Goal: Information Seeking & Learning: Learn about a topic

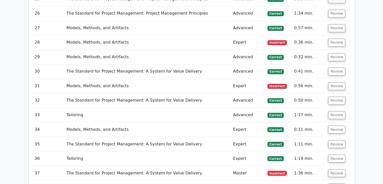
scroll to position [967, 0]
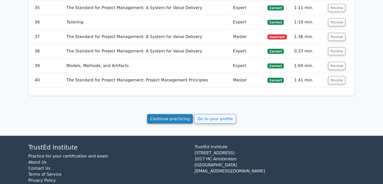
click at [170, 114] on link "Continue practicing" at bounding box center [170, 119] width 46 height 10
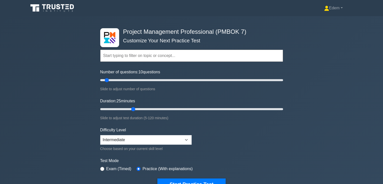
drag, startPoint x: 111, startPoint y: 109, endPoint x: 134, endPoint y: 108, distance: 22.9
type input "25"
click at [134, 108] on input "Duration: 25 minutes" at bounding box center [191, 109] width 183 height 6
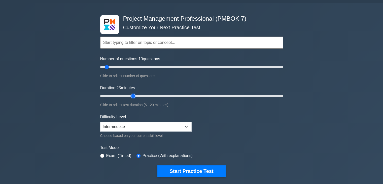
scroll to position [25, 0]
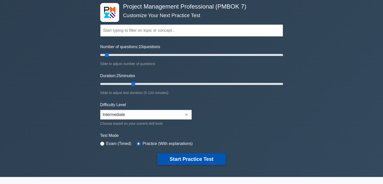
click at [189, 159] on button "Start Practice Test" at bounding box center [191, 159] width 68 height 12
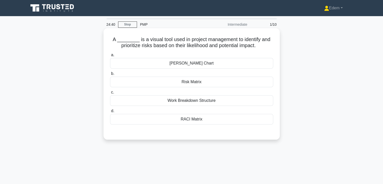
click at [211, 84] on div "Risk Matrix" at bounding box center [191, 81] width 163 height 11
click at [110, 75] on input "b. Risk Matrix" at bounding box center [110, 73] width 0 height 3
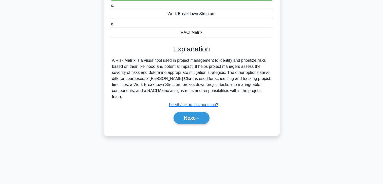
scroll to position [88, 0]
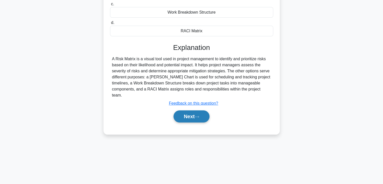
click at [200, 111] on button "Next" at bounding box center [191, 116] width 36 height 12
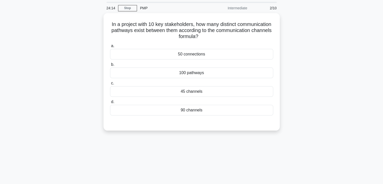
scroll to position [1, 0]
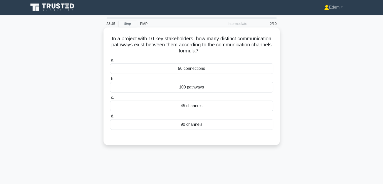
click at [188, 107] on div "45 channels" at bounding box center [191, 105] width 163 height 11
click at [110, 99] on input "c. 45 channels" at bounding box center [110, 97] width 0 height 3
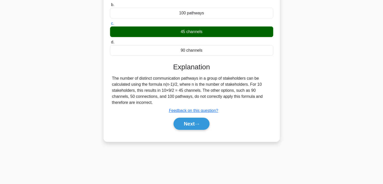
scroll to position [88, 0]
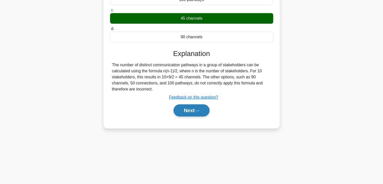
click at [201, 107] on button "Next" at bounding box center [191, 110] width 36 height 12
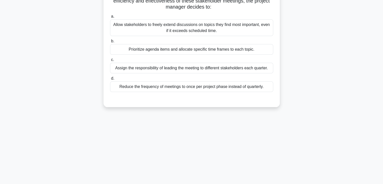
drag, startPoint x: 382, startPoint y: 90, endPoint x: 386, endPoint y: 55, distance: 35.7
click at [382, 55] on html "Edem Profile Settings" at bounding box center [191, 48] width 383 height 272
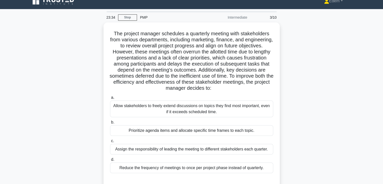
scroll to position [6, 0]
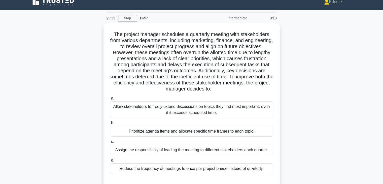
click at [368, 55] on main "23:33 Stop PMP Intermediate 3/10 The project manager schedules a quarterly meet…" at bounding box center [191, 138] width 383 height 256
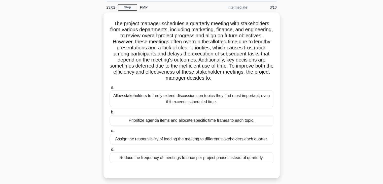
scroll to position [19, 0]
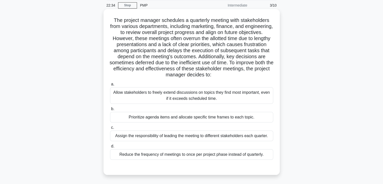
click at [244, 118] on div "Prioritize agenda items and allocate specific time frames to each topic." at bounding box center [191, 117] width 163 height 11
click at [110, 110] on input "b. Prioritize agenda items and allocate specific time frames to each topic." at bounding box center [110, 108] width 0 height 3
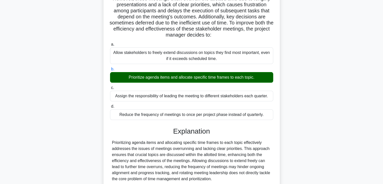
scroll to position [102, 0]
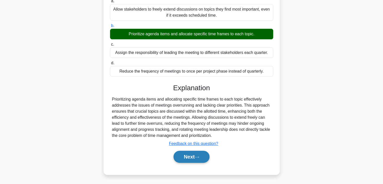
click at [197, 159] on button "Next" at bounding box center [191, 156] width 36 height 12
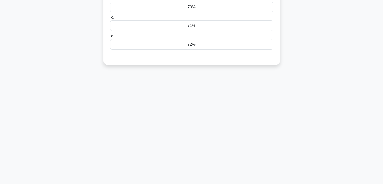
scroll to position [0, 0]
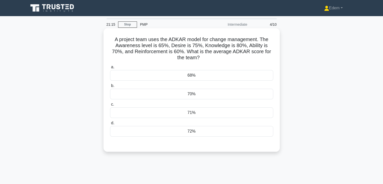
click at [236, 94] on div "70%" at bounding box center [191, 94] width 163 height 11
click at [110, 87] on input "b. 70%" at bounding box center [110, 85] width 0 height 3
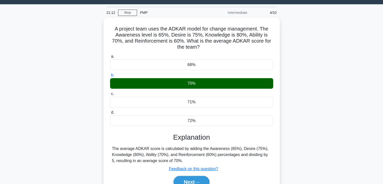
scroll to position [88, 0]
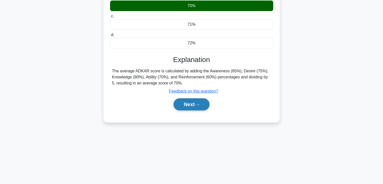
click at [194, 104] on button "Next" at bounding box center [191, 104] width 36 height 12
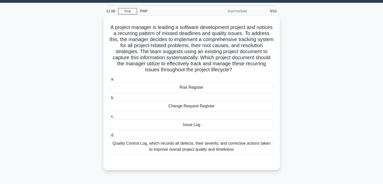
scroll to position [9, 0]
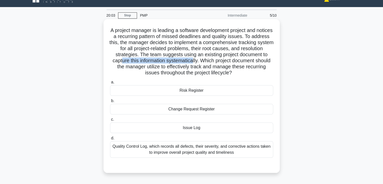
drag, startPoint x: 156, startPoint y: 60, endPoint x: 229, endPoint y: 60, distance: 73.2
click at [229, 60] on h5 "A project manager is leading a software development project and notices a recur…" at bounding box center [191, 51] width 164 height 49
drag, startPoint x: 234, startPoint y: 54, endPoint x: 231, endPoint y: 60, distance: 6.9
click at [231, 60] on h5 "A project manager is leading a software development project and notices a recur…" at bounding box center [191, 51] width 164 height 49
click at [215, 129] on div "Issue Log" at bounding box center [191, 127] width 163 height 11
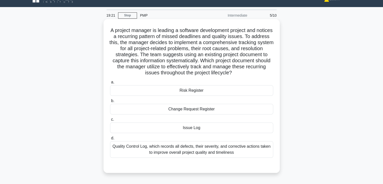
click at [110, 121] on input "c. Issue Log" at bounding box center [110, 119] width 0 height 3
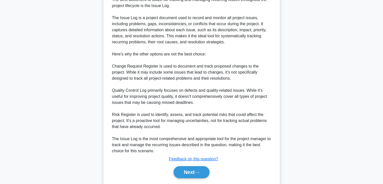
scroll to position [205, 0]
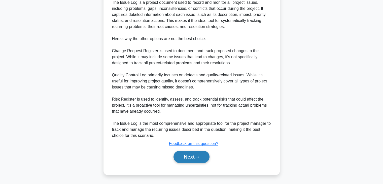
click at [194, 157] on button "Next" at bounding box center [191, 156] width 36 height 12
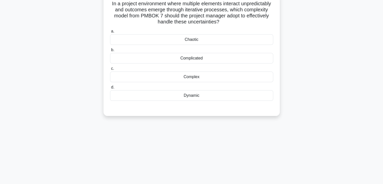
scroll to position [0, 0]
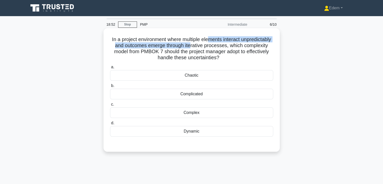
drag, startPoint x: 222, startPoint y: 43, endPoint x: 228, endPoint y: 42, distance: 5.6
click at [226, 42] on h5 "In a project environment where multiple elements interact unpredictably and out…" at bounding box center [191, 48] width 164 height 25
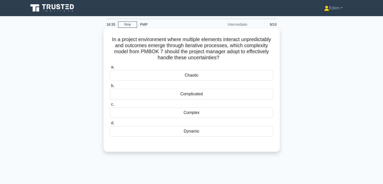
click at [218, 39] on h5 "In a project environment where multiple elements interact unpredictably and out…" at bounding box center [191, 48] width 164 height 25
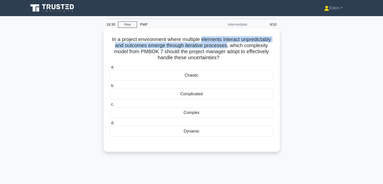
drag, startPoint x: 218, startPoint y: 39, endPoint x: 257, endPoint y: 44, distance: 39.2
click at [257, 44] on h5 "In a project environment where multiple elements interact unpredictably and out…" at bounding box center [191, 48] width 164 height 25
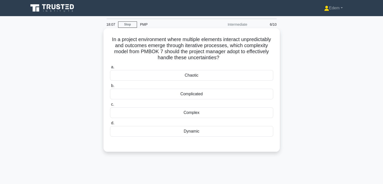
click at [124, 38] on h5 "In a project environment where multiple elements interact unpredictably and out…" at bounding box center [191, 48] width 164 height 25
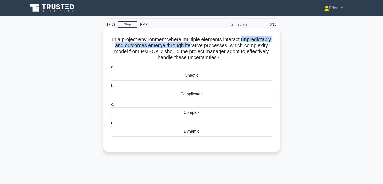
drag, startPoint x: 111, startPoint y: 46, endPoint x: 220, endPoint y: 43, distance: 108.7
click at [220, 43] on h5 "In a project environment where multiple elements interact unpredictably and out…" at bounding box center [191, 48] width 164 height 25
click at [154, 47] on h5 "In a project environment where multiple elements interact unpredictably and out…" at bounding box center [191, 48] width 164 height 25
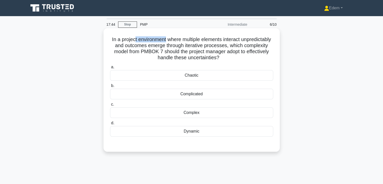
drag, startPoint x: 148, startPoint y: 38, endPoint x: 181, endPoint y: 38, distance: 32.7
click at [181, 38] on h5 "In a project environment where multiple elements interact unpredictably and out…" at bounding box center [191, 48] width 164 height 25
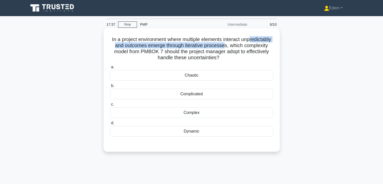
drag, startPoint x: 117, startPoint y: 47, endPoint x: 253, endPoint y: 46, distance: 136.6
click at [253, 46] on h5 "In a project environment where multiple elements interact unpredictably and out…" at bounding box center [191, 48] width 164 height 25
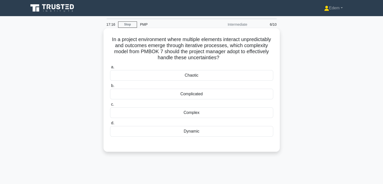
click at [193, 113] on div "Complex" at bounding box center [191, 112] width 163 height 11
click at [110, 106] on input "c. Complex" at bounding box center [110, 104] width 0 height 3
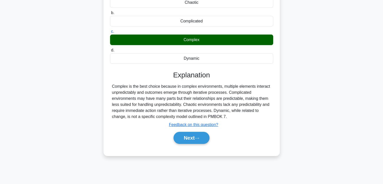
scroll to position [79, 0]
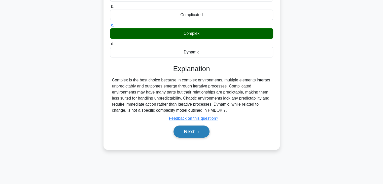
click at [188, 133] on button "Next" at bounding box center [191, 131] width 36 height 12
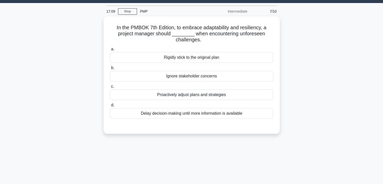
scroll to position [0, 0]
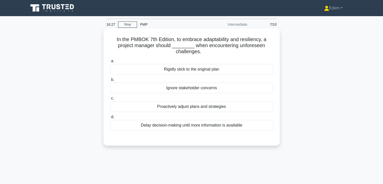
click at [189, 109] on div "Proactively adjust plans and strategies" at bounding box center [191, 106] width 163 height 11
click at [110, 100] on input "c. Proactively adjust plans and strategies" at bounding box center [110, 98] width 0 height 3
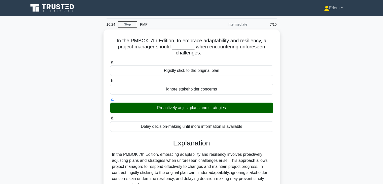
scroll to position [88, 0]
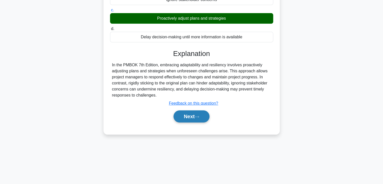
click at [195, 118] on button "Next" at bounding box center [191, 116] width 36 height 12
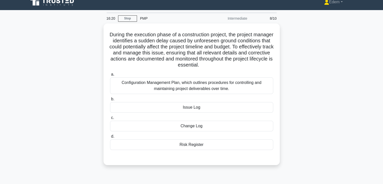
scroll to position [0, 0]
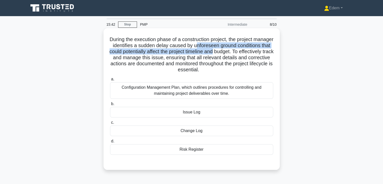
drag, startPoint x: 223, startPoint y: 45, endPoint x: 253, endPoint y: 53, distance: 31.4
click at [253, 53] on h5 "During the execution phase of a construction project, the project manager ident…" at bounding box center [191, 54] width 164 height 37
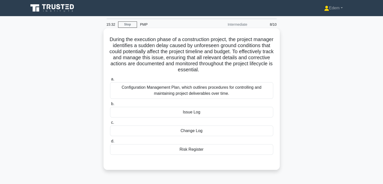
click at [193, 150] on div "Risk Register" at bounding box center [191, 149] width 163 height 11
click at [110, 143] on input "d. Risk Register" at bounding box center [110, 140] width 0 height 3
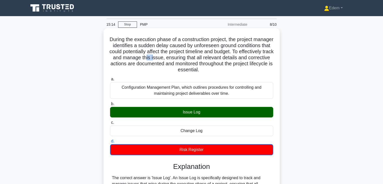
drag, startPoint x: 200, startPoint y: 57, endPoint x: 192, endPoint y: 59, distance: 8.5
click at [192, 59] on h5 "During the execution phase of a construction project, the project manager ident…" at bounding box center [191, 54] width 164 height 37
drag, startPoint x: 189, startPoint y: 59, endPoint x: 198, endPoint y: 60, distance: 8.8
click at [198, 60] on h5 "During the execution phase of a construction project, the project manager ident…" at bounding box center [191, 54] width 164 height 37
drag, startPoint x: 133, startPoint y: 52, endPoint x: 201, endPoint y: 52, distance: 67.6
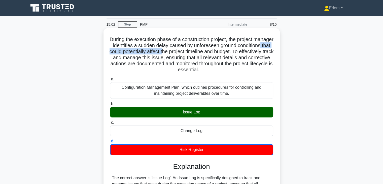
click at [201, 52] on h5 "During the execution phase of a construction project, the project manager ident…" at bounding box center [191, 54] width 164 height 37
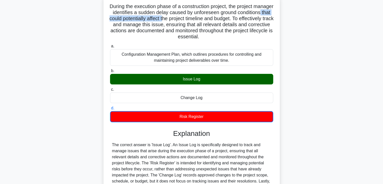
scroll to position [97, 0]
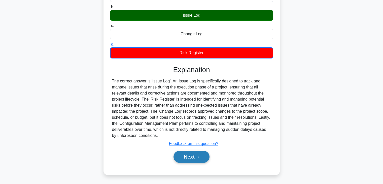
click at [194, 157] on button "Next" at bounding box center [191, 156] width 36 height 12
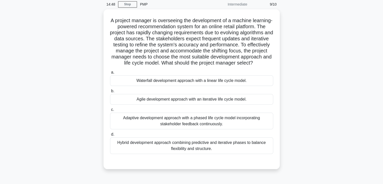
scroll to position [0, 0]
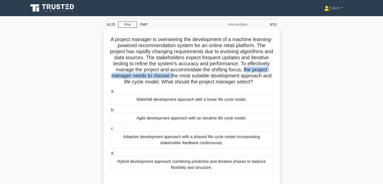
drag, startPoint x: 145, startPoint y: 75, endPoint x: 233, endPoint y: 77, distance: 88.6
click at [233, 77] on h5 "A project manager is overseeing the development of a machine learning-powered r…" at bounding box center [191, 60] width 164 height 49
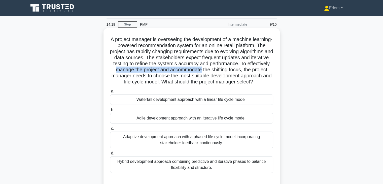
drag, startPoint x: 175, startPoint y: 70, endPoint x: 262, endPoint y: 71, distance: 86.5
click at [262, 71] on h5 "A project manager is overseeing the development of a machine learning-powered r…" at bounding box center [191, 60] width 164 height 49
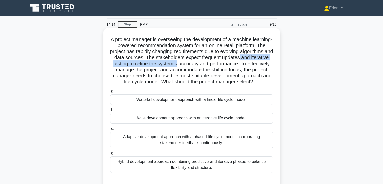
drag, startPoint x: 137, startPoint y: 63, endPoint x: 233, endPoint y: 64, distance: 95.8
click at [233, 64] on h5 "A project manager is overseeing the development of a machine learning-powered r…" at bounding box center [191, 60] width 164 height 49
click at [189, 146] on div "Adaptive development approach with a phased life cycle model incorporating stak…" at bounding box center [191, 139] width 163 height 17
click at [110, 130] on input "c. Adaptive development approach with a phased life cycle model incorporating s…" at bounding box center [110, 128] width 0 height 3
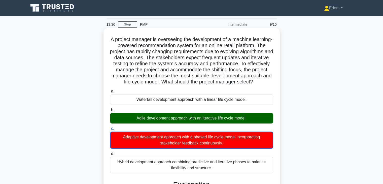
click at [191, 123] on div "Agile development approach with an iterative life cycle model." at bounding box center [191, 118] width 163 height 11
click at [110, 111] on input "b. Agile development approach with an iterative life cycle model." at bounding box center [110, 109] width 0 height 3
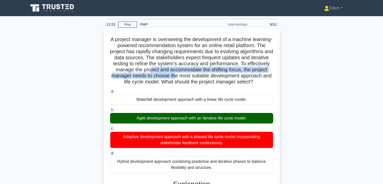
drag, startPoint x: 212, startPoint y: 69, endPoint x: 237, endPoint y: 77, distance: 26.4
click at [237, 77] on h5 "A project manager is overseeing the development of a machine learning-powered r…" at bounding box center [191, 60] width 164 height 49
click at [144, 76] on h5 "A project manager is overseeing the development of a machine learning-powered r…" at bounding box center [191, 60] width 164 height 49
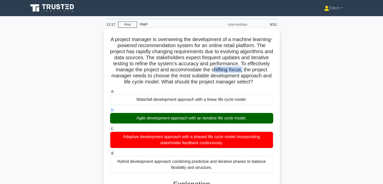
drag, startPoint x: 144, startPoint y: 76, endPoint x: 113, endPoint y: 76, distance: 31.2
click at [113, 76] on h5 "A project manager is overseeing the development of a machine learning-powered r…" at bounding box center [191, 60] width 164 height 49
click at [174, 148] on div "Adaptive development approach with a phased life cycle model incorporating stak…" at bounding box center [191, 139] width 163 height 17
click at [110, 130] on input "c. Adaptive development approach with a phased life cycle model incorporating s…" at bounding box center [110, 128] width 0 height 3
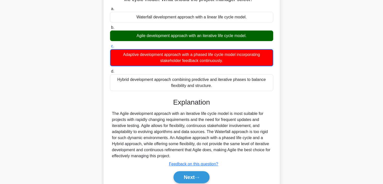
scroll to position [109, 0]
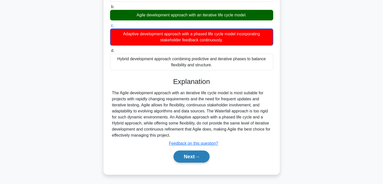
click at [202, 158] on button "Next" at bounding box center [191, 156] width 36 height 12
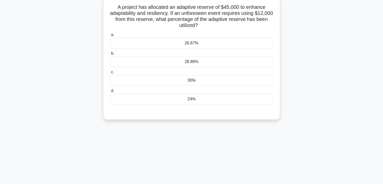
scroll to position [0, 0]
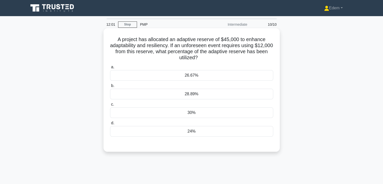
click at [203, 74] on div "26.67%" at bounding box center [191, 75] width 163 height 11
click at [110, 69] on input "a. 26.67%" at bounding box center [110, 66] width 0 height 3
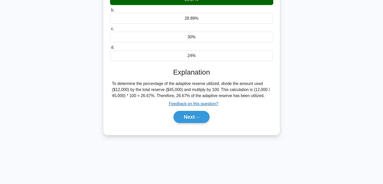
scroll to position [78, 0]
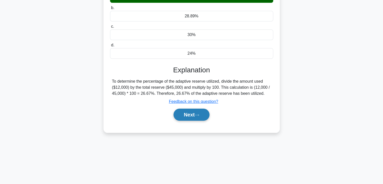
click at [207, 114] on button "Next" at bounding box center [191, 114] width 36 height 12
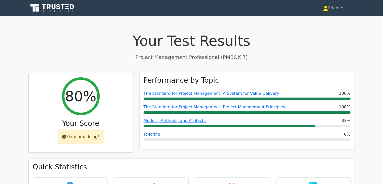
click at [153, 136] on link "Tailoring" at bounding box center [151, 134] width 17 height 5
